Goal: Task Accomplishment & Management: Manage account settings

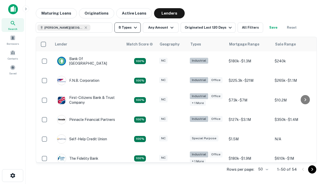
click at [127, 28] on button "8 Types" at bounding box center [127, 27] width 26 height 10
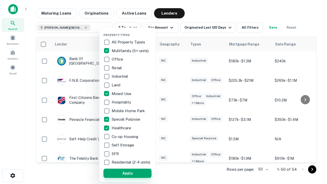
click at [127, 173] on button "Apply" at bounding box center [127, 172] width 48 height 9
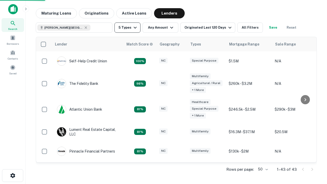
click at [127, 28] on button "5 Types" at bounding box center [127, 27] width 26 height 10
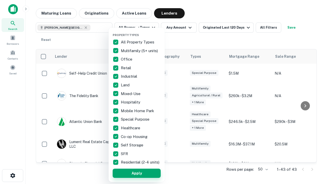
click at [136, 173] on button "Apply" at bounding box center [136, 172] width 48 height 9
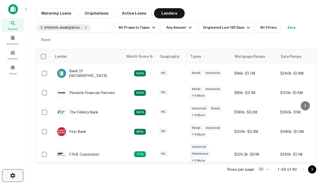
click at [12, 175] on icon "button" at bounding box center [13, 175] width 6 height 6
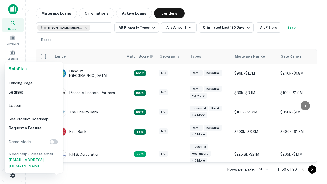
click at [34, 105] on li "Logout" at bounding box center [34, 105] width 55 height 9
